Goal: Navigation & Orientation: Understand site structure

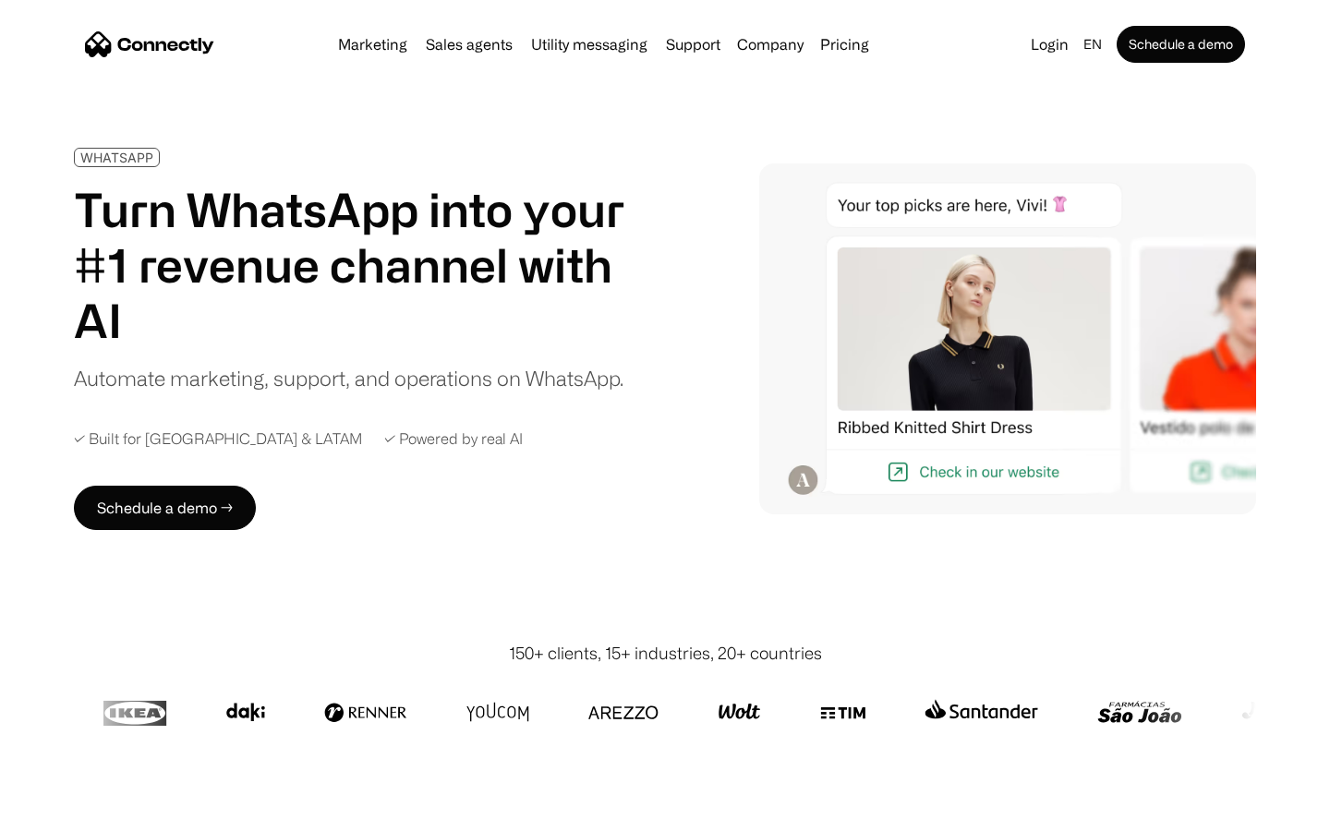
scroll to position [5999, 0]
